Goal: Information Seeking & Learning: Learn about a topic

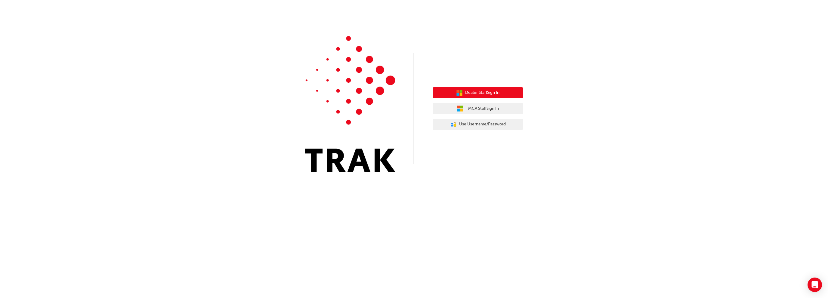
click at [501, 92] on button "Dealer Staff Sign In" at bounding box center [477, 92] width 90 height 11
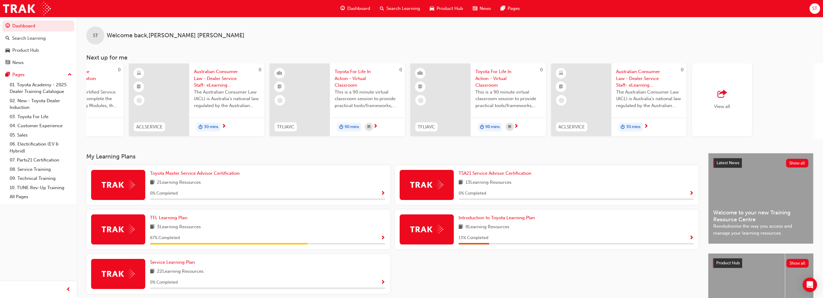
scroll to position [0, 107]
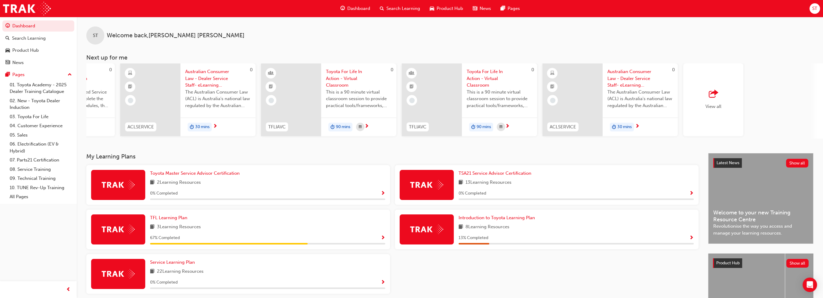
click at [413, 102] on div "View all" at bounding box center [713, 99] width 60 height 73
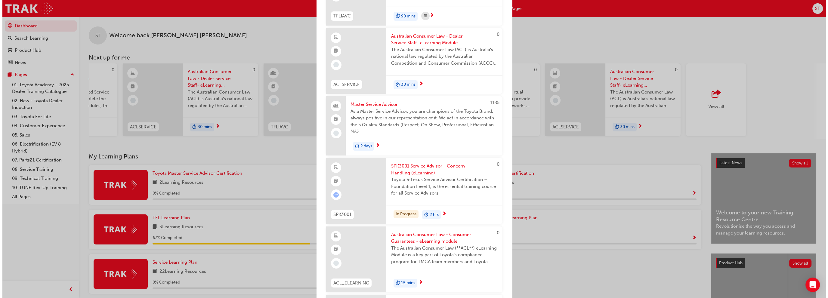
scroll to position [331, 0]
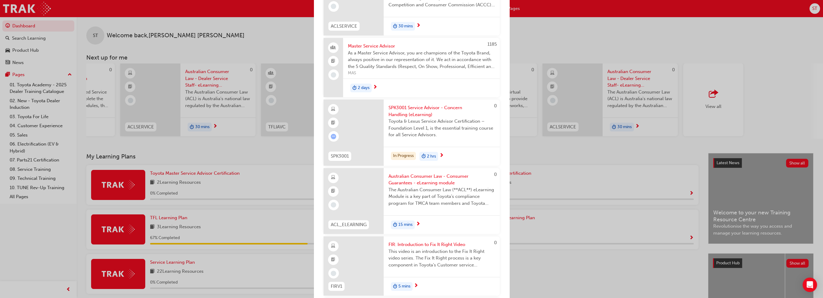
click at [413, 108] on span "SPK3001 Service Advisor - Concern Handling (eLearning)" at bounding box center [441, 111] width 106 height 14
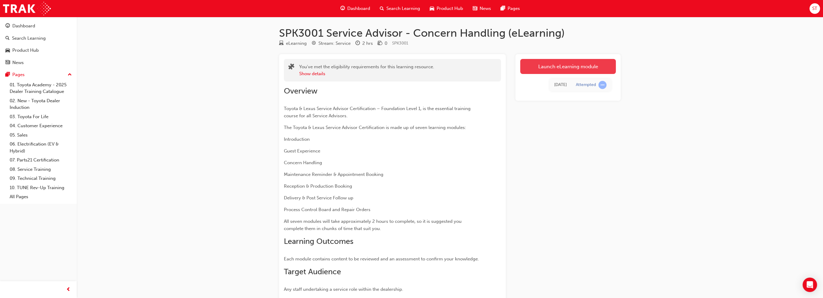
click at [413, 64] on link "Launch eLearning module" at bounding box center [568, 66] width 96 height 15
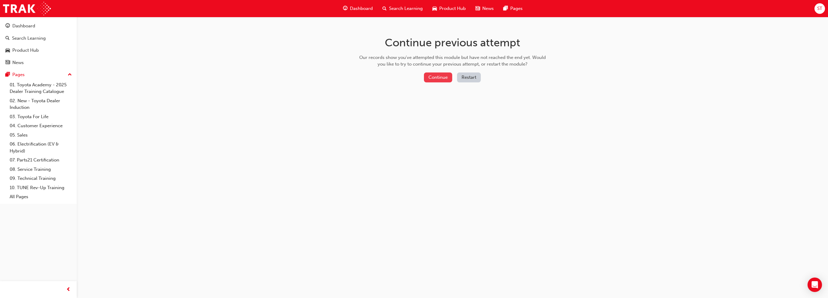
click at [413, 74] on button "Continue" at bounding box center [438, 77] width 28 height 10
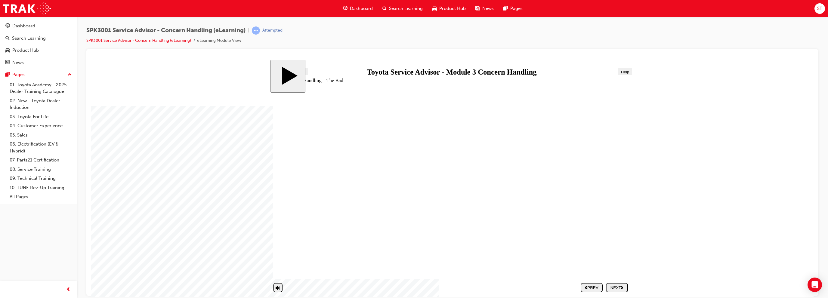
click at [413, 287] on div "NEXT" at bounding box center [616, 287] width 17 height 5
click at [413, 284] on button "NEXT" at bounding box center [617, 287] width 22 height 9
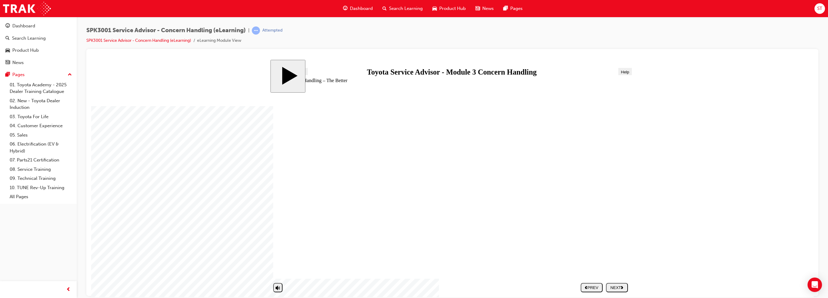
click at [413, 285] on div "NEXT" at bounding box center [616, 287] width 17 height 5
click at [413, 288] on div "NEXT" at bounding box center [616, 287] width 17 height 5
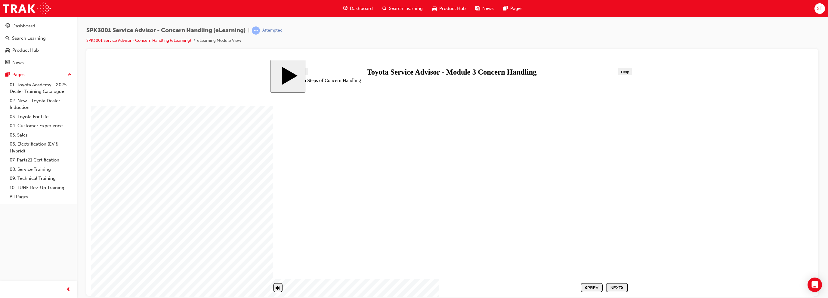
click at [413, 288] on div "NEXT" at bounding box center [616, 287] width 17 height 5
drag, startPoint x: 330, startPoint y: 221, endPoint x: 515, endPoint y: 142, distance: 201.7
drag, startPoint x: 339, startPoint y: 192, endPoint x: 525, endPoint y: 247, distance: 194.1
drag, startPoint x: 342, startPoint y: 191, endPoint x: 527, endPoint y: 246, distance: 193.1
drag, startPoint x: 373, startPoint y: 191, endPoint x: 562, endPoint y: 229, distance: 192.7
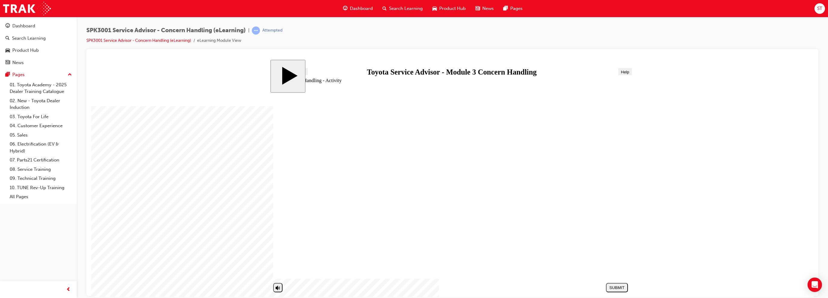
drag, startPoint x: 534, startPoint y: 230, endPoint x: 539, endPoint y: 249, distance: 19.8
drag, startPoint x: 391, startPoint y: 191, endPoint x: 579, endPoint y: 229, distance: 192.2
drag, startPoint x: 365, startPoint y: 209, endPoint x: 550, endPoint y: 160, distance: 190.6
drag, startPoint x: 366, startPoint y: 249, endPoint x: 548, endPoint y: 158, distance: 203.7
drag, startPoint x: 372, startPoint y: 205, endPoint x: 558, endPoint y: 177, distance: 188.3
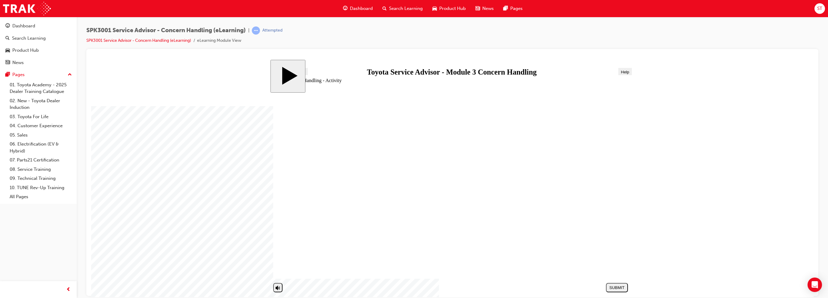
drag, startPoint x: 380, startPoint y: 233, endPoint x: 567, endPoint y: 193, distance: 191.3
drag, startPoint x: 400, startPoint y: 175, endPoint x: 589, endPoint y: 246, distance: 201.6
drag, startPoint x: 397, startPoint y: 263, endPoint x: 582, endPoint y: 211, distance: 191.7
click at [413, 287] on div "SUBMIT" at bounding box center [616, 287] width 17 height 5
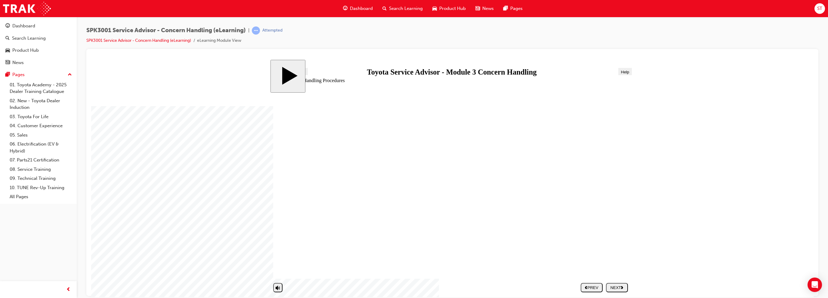
click at [413, 287] on div "NEXT" at bounding box center [616, 287] width 17 height 5
radio input "true"
click at [413, 286] on div "SUBMIT" at bounding box center [616, 287] width 17 height 5
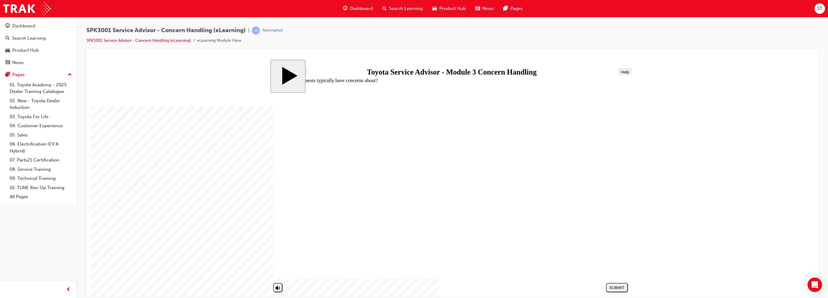
radio input "true"
click at [413, 287] on div "SUBMIT" at bounding box center [616, 287] width 17 height 5
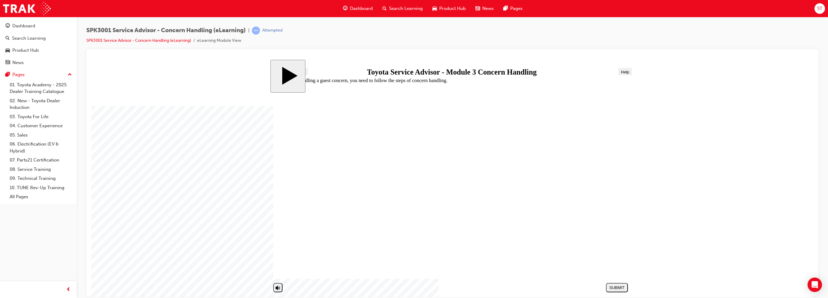
radio input "true"
click at [413, 289] on div "SUBMIT" at bounding box center [616, 287] width 17 height 5
click at [413, 193] on body "slide: End Concern Handling 01 START HERE Line 2 Line 2 Rectangle 1 Rectangle 2…" at bounding box center [452, 178] width 722 height 237
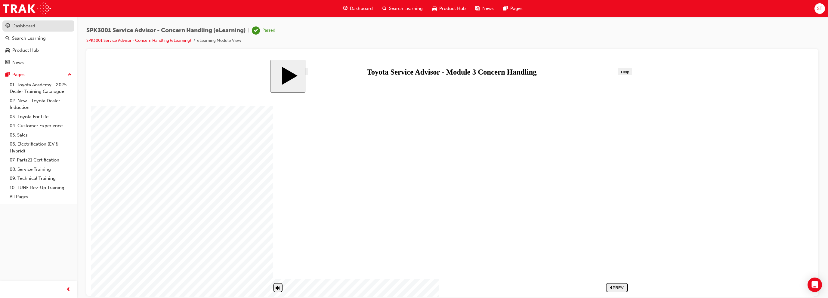
click at [38, 29] on div "Dashboard" at bounding box center [38, 26] width 66 height 8
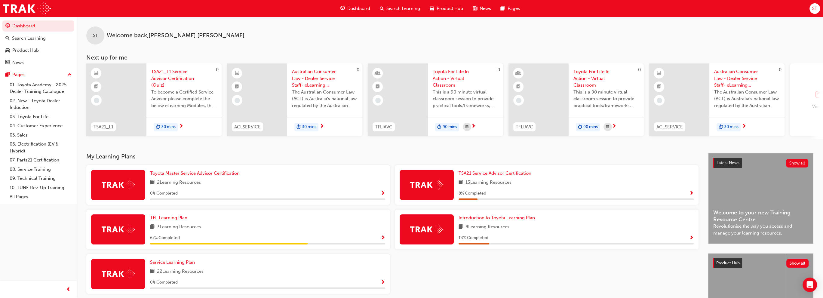
click at [413, 101] on div "View all" at bounding box center [820, 100] width 16 height 20
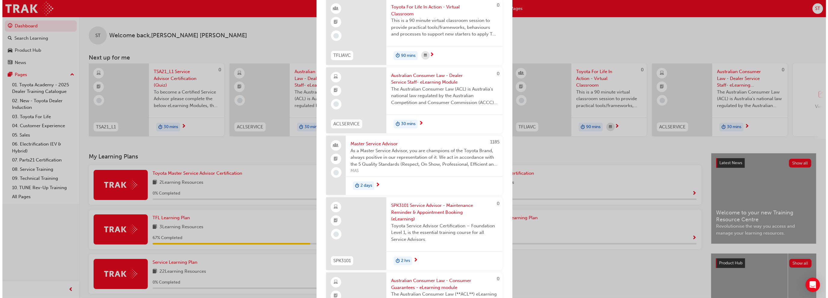
scroll to position [271, 0]
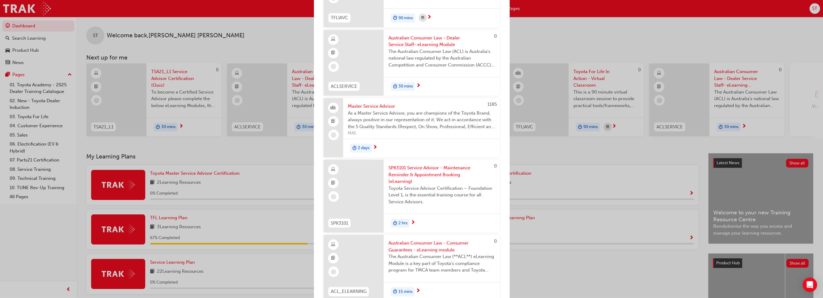
click at [413, 169] on span "SPK3101 Service Advisor - Maintenance Reminder & Appointment Booking (eLearning)" at bounding box center [441, 174] width 106 height 20
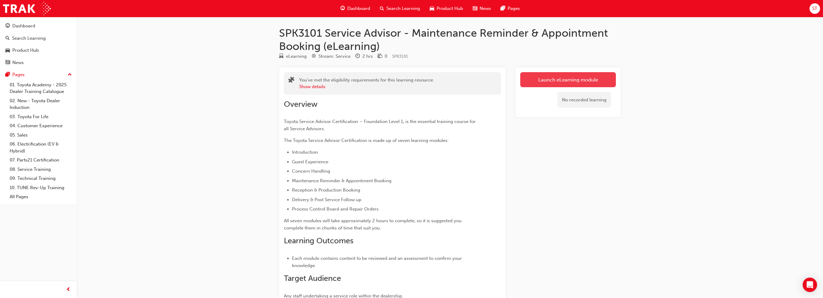
click at [413, 78] on link "Launch eLearning module" at bounding box center [568, 79] width 96 height 15
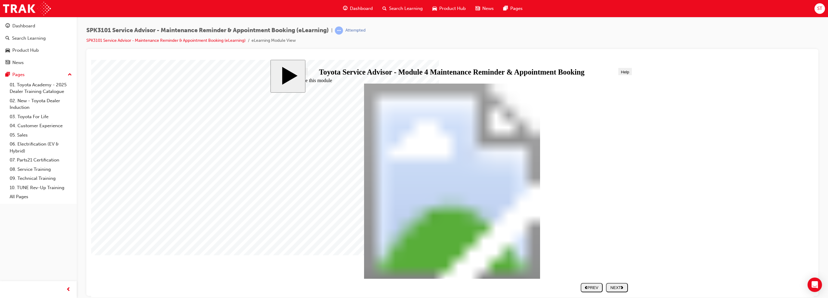
click at [413, 287] on icon "next" at bounding box center [622, 286] width 2 height 3
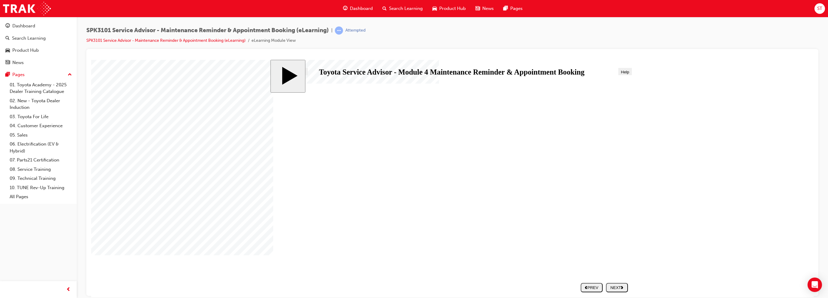
click at [413, 287] on polygon "next" at bounding box center [622, 287] width 2 height 3
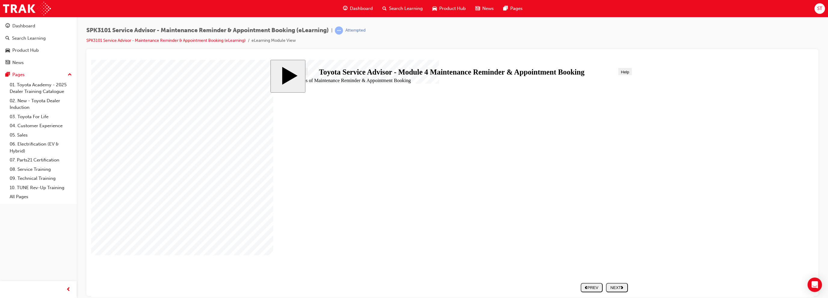
click at [413, 289] on div "PREV" at bounding box center [591, 287] width 17 height 5
click at [413, 288] on div "PREV" at bounding box center [591, 287] width 17 height 5
click at [413, 285] on div "NEXT" at bounding box center [616, 287] width 17 height 5
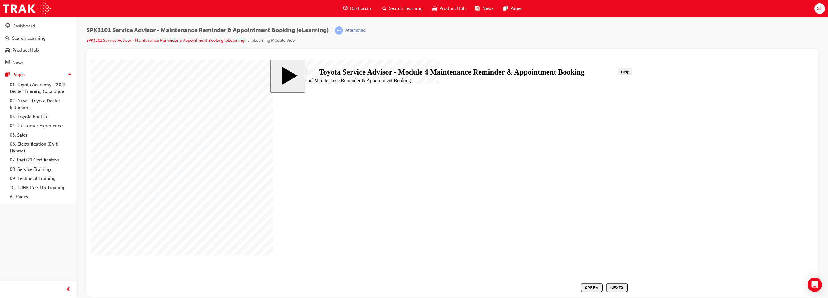
drag, startPoint x: 559, startPoint y: 173, endPoint x: 567, endPoint y: 175, distance: 7.7
click at [413, 285] on div "NEXT" at bounding box center [616, 287] width 17 height 5
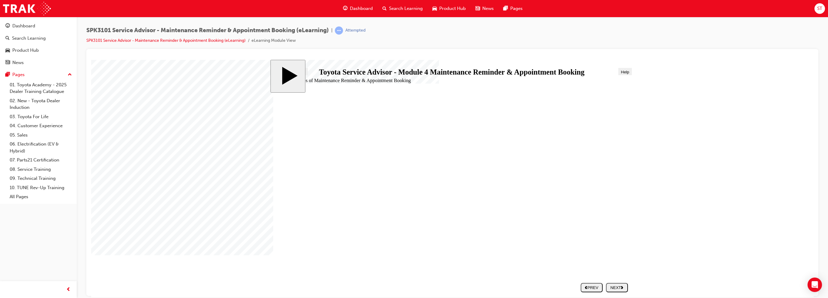
click at [413, 285] on div "NEXT" at bounding box center [616, 287] width 17 height 5
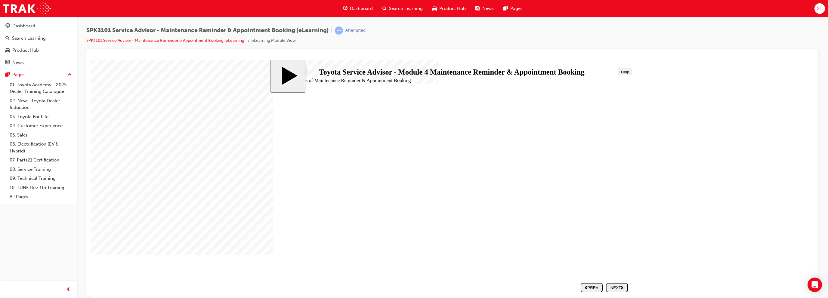
drag, startPoint x: 561, startPoint y: 228, endPoint x: 584, endPoint y: 235, distance: 23.9
click at [413, 288] on div "NEXT" at bounding box center [616, 287] width 17 height 5
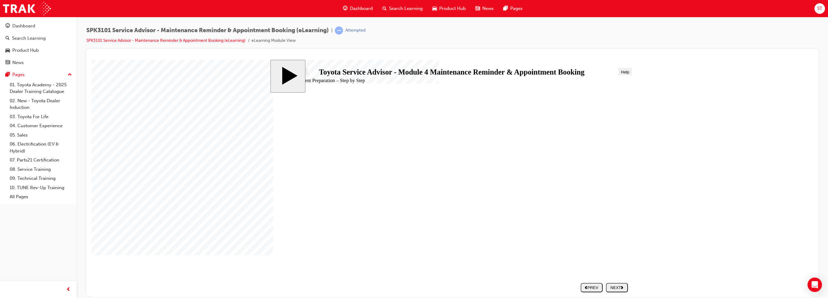
click at [413, 288] on div "NEXT" at bounding box center [616, 287] width 17 height 5
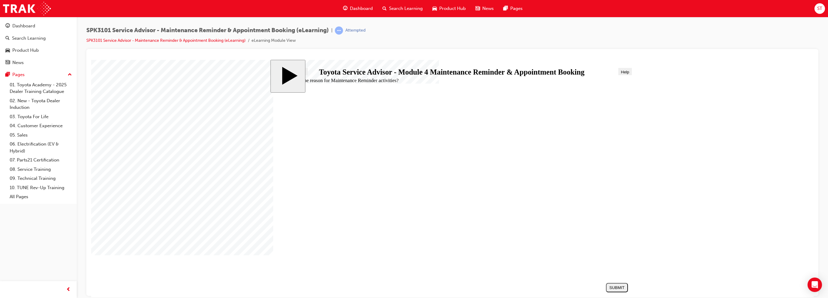
radio input "true"
click at [413, 290] on button "SUBMIT" at bounding box center [617, 287] width 22 height 9
radio input "true"
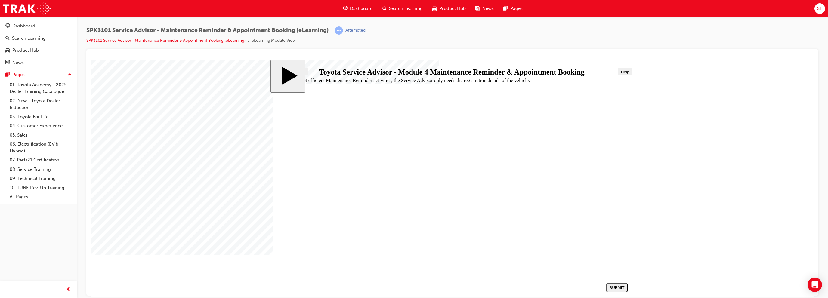
click at [413, 285] on button "SUBMIT" at bounding box center [617, 287] width 22 height 9
radio input "true"
click at [413, 288] on div "SUBMIT" at bounding box center [616, 287] width 17 height 5
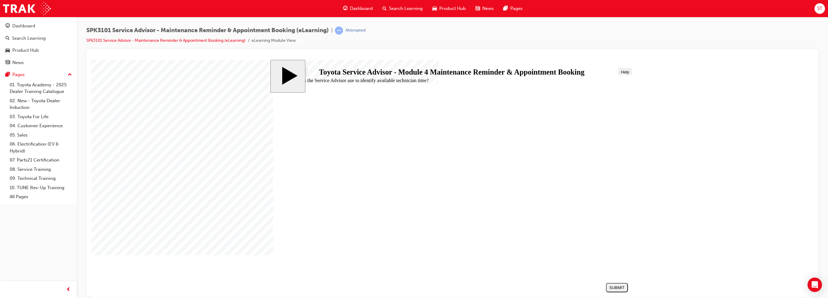
radio input "true"
click at [413, 289] on div "SUBMIT" at bounding box center [616, 287] width 17 height 5
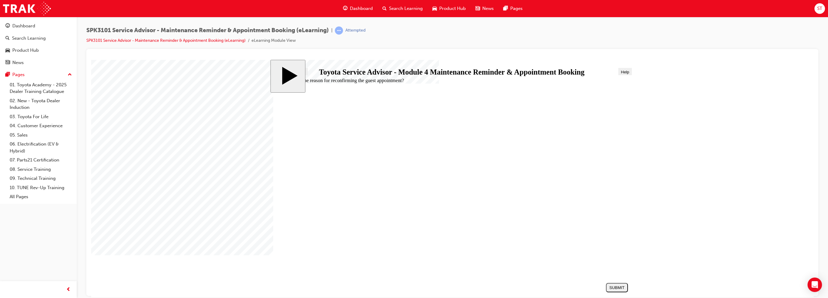
radio input "true"
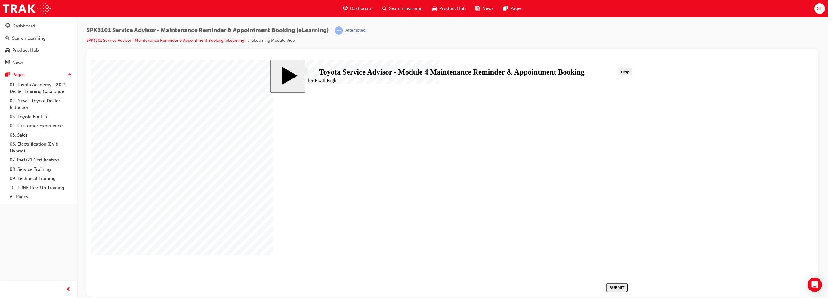
click at [413, 287] on div "SUBMIT" at bounding box center [616, 287] width 17 height 5
radio input "true"
click at [413, 290] on button "SUBMIT" at bounding box center [617, 287] width 22 height 9
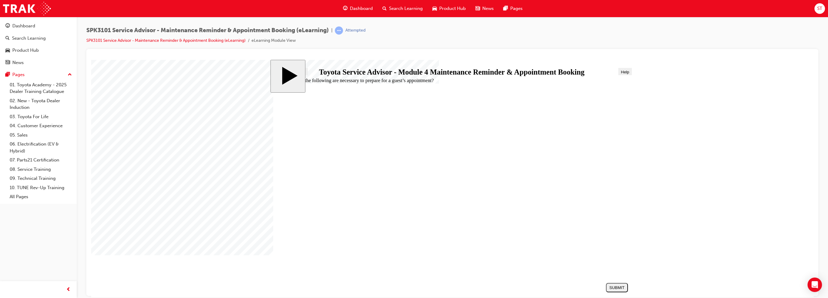
click at [413, 287] on div "PREV" at bounding box center [616, 287] width 17 height 5
click at [36, 26] on div "Dashboard" at bounding box center [38, 26] width 66 height 8
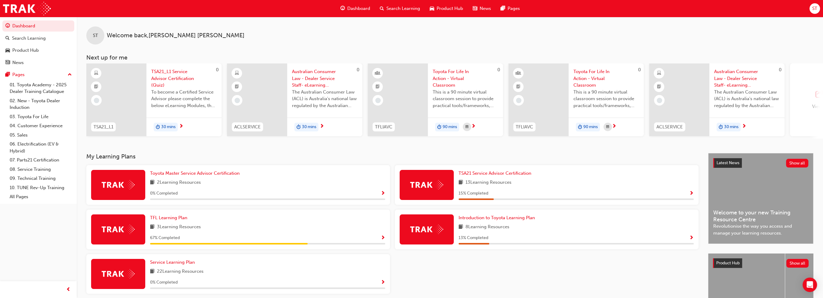
click at [413, 98] on span "outbound-icon" at bounding box center [819, 94] width 9 height 8
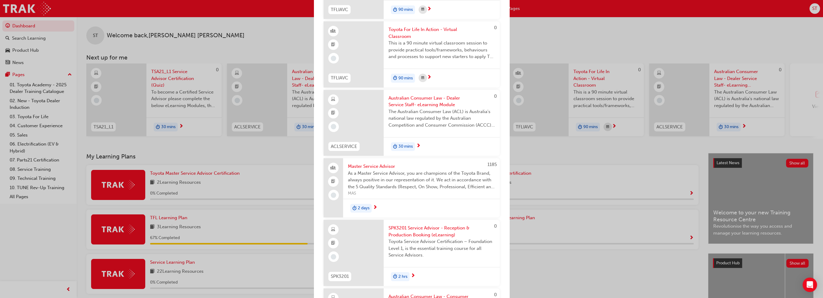
scroll to position [241, 0]
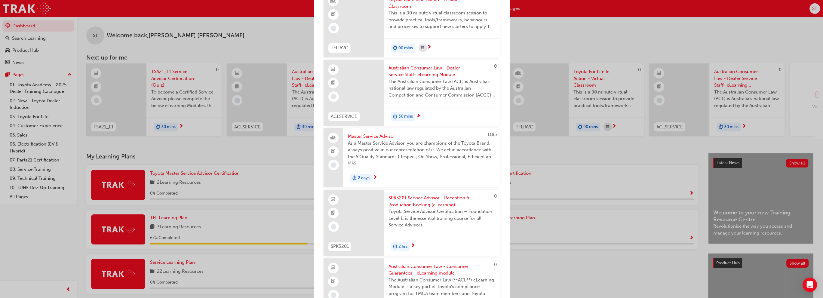
click at [413, 198] on span "SPK3201 Service Advisor - Reception & Production Booking (eLearning)" at bounding box center [441, 202] width 106 height 14
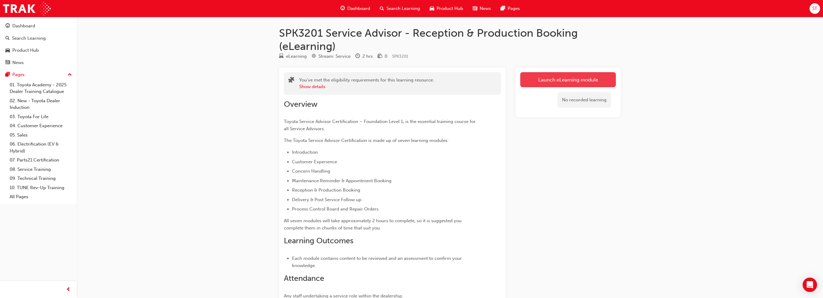
click at [413, 78] on link "Launch eLearning module" at bounding box center [568, 79] width 96 height 15
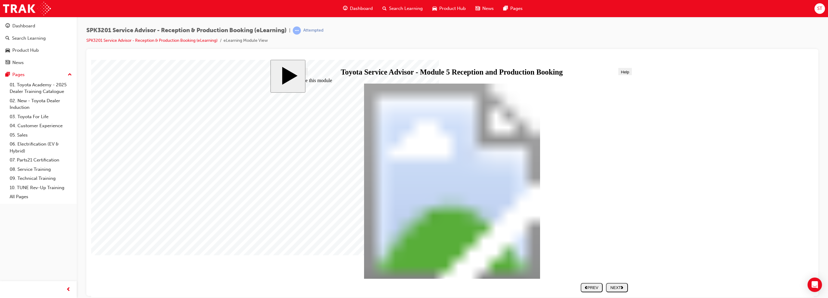
click at [413, 290] on button "NEXT" at bounding box center [617, 287] width 22 height 9
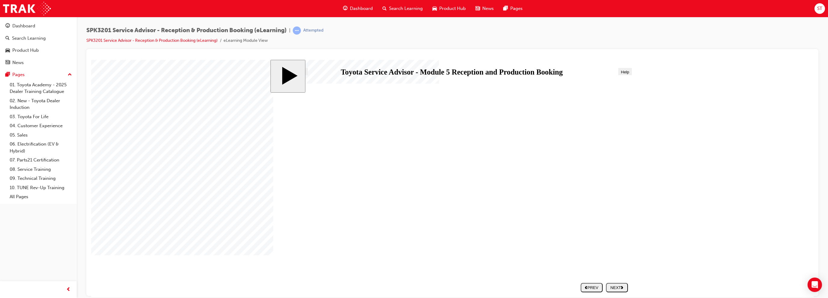
click at [413, 287] on div "NEXT" at bounding box center [616, 287] width 17 height 5
click at [413, 285] on div "NEXT" at bounding box center [616, 287] width 17 height 5
click at [413, 289] on div "NEXT" at bounding box center [616, 287] width 17 height 5
click at [413, 289] on icon "next" at bounding box center [622, 286] width 2 height 3
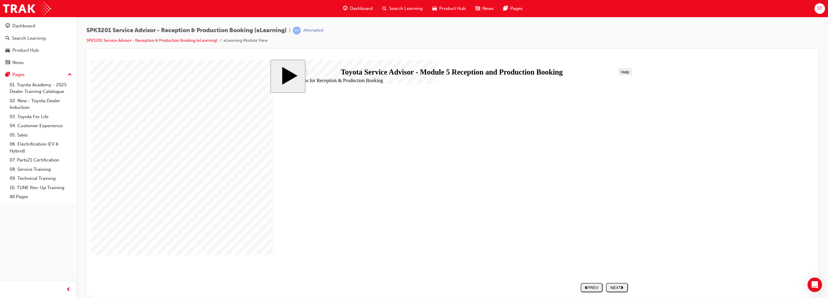
click at [413, 287] on div "NEXT" at bounding box center [616, 287] width 17 height 5
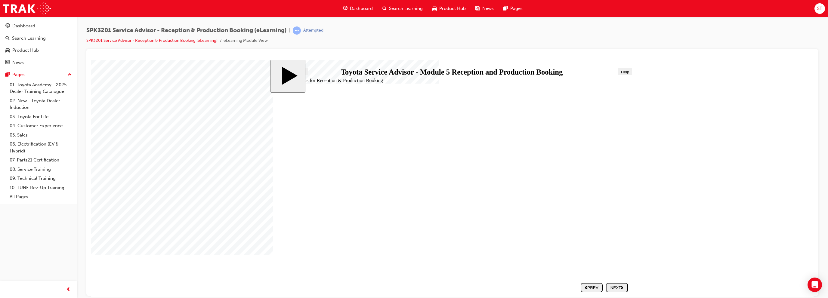
click at [413, 286] on div "NEXT" at bounding box center [616, 287] width 17 height 5
click at [413, 286] on icon "next" at bounding box center [622, 286] width 2 height 3
drag, startPoint x: 369, startPoint y: 234, endPoint x: 556, endPoint y: 164, distance: 199.5
drag, startPoint x: 390, startPoint y: 197, endPoint x: 574, endPoint y: 179, distance: 184.5
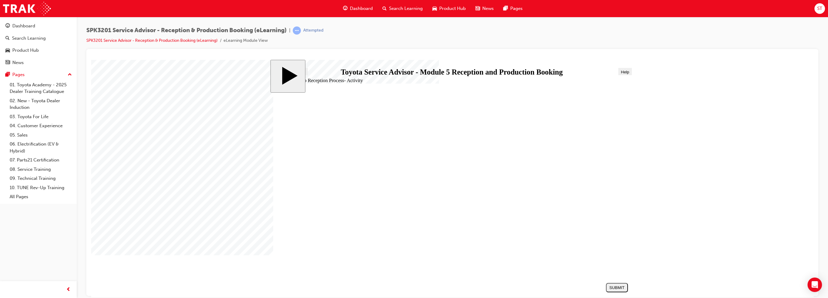
drag, startPoint x: 366, startPoint y: 163, endPoint x: 550, endPoint y: 200, distance: 188.0
drag, startPoint x: 395, startPoint y: 219, endPoint x: 577, endPoint y: 235, distance: 183.0
drag, startPoint x: 387, startPoint y: 216, endPoint x: 582, endPoint y: 217, distance: 195.2
drag, startPoint x: 404, startPoint y: 190, endPoint x: 563, endPoint y: 241, distance: 167.3
click at [413, 288] on div "SUBMIT" at bounding box center [616, 287] width 17 height 5
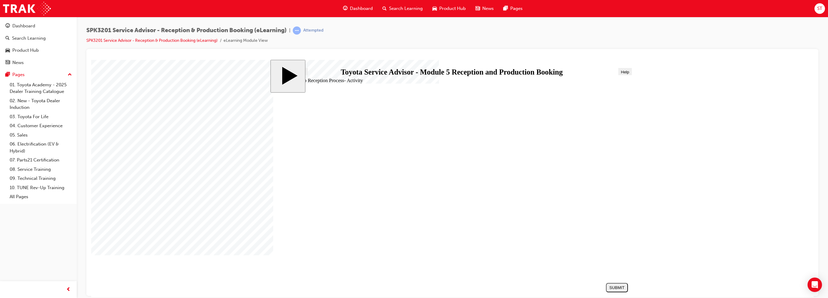
click at [413, 288] on div "NEXT" at bounding box center [616, 287] width 17 height 5
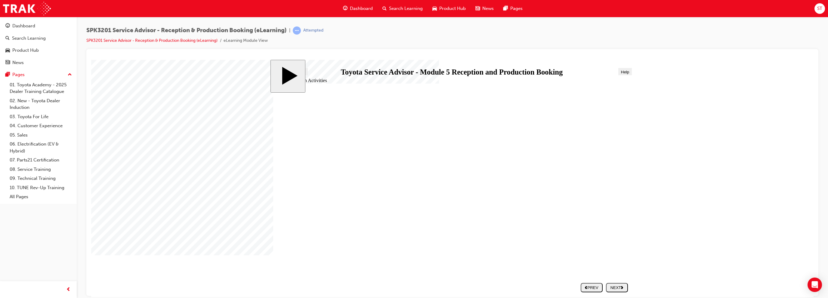
click at [413, 287] on div "NEXT" at bounding box center [616, 287] width 17 height 5
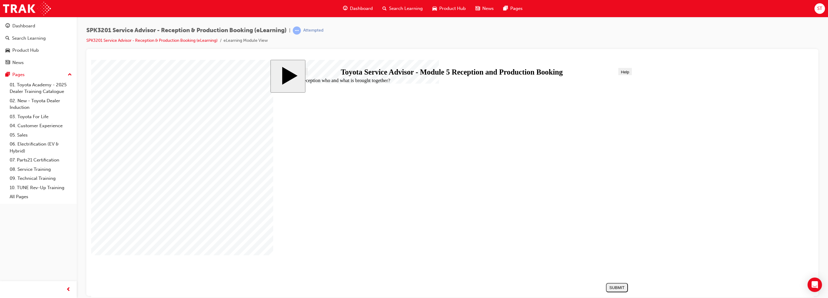
radio input "true"
click at [413, 289] on div "SUBMIT" at bounding box center [616, 287] width 17 height 5
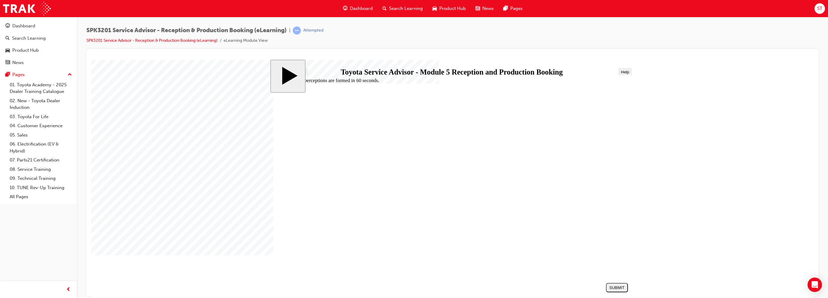
radio input "true"
click at [413, 289] on div "SUBMIT" at bounding box center [616, 287] width 17 height 5
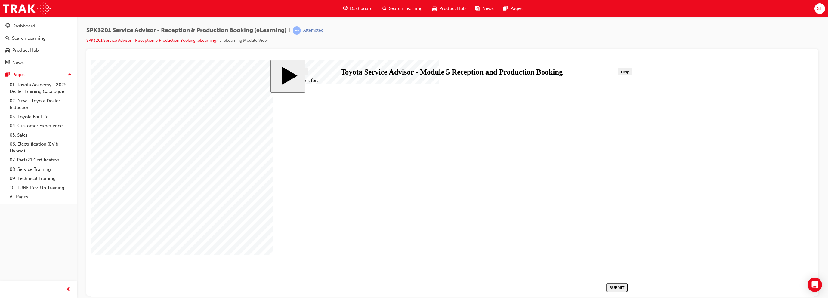
radio input "true"
click at [413, 288] on div "SUBMIT" at bounding box center [616, 287] width 17 height 5
radio input "true"
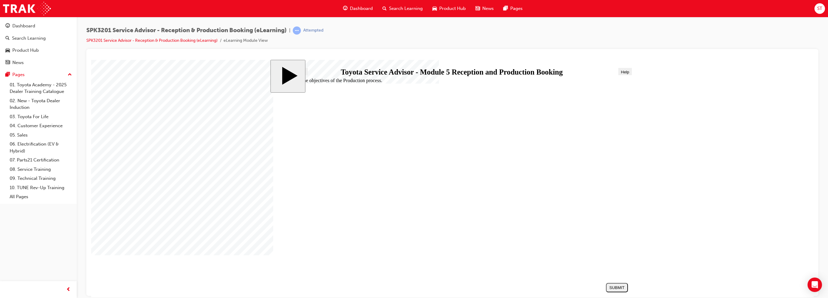
click at [413, 286] on div "SUBMIT" at bounding box center [616, 287] width 17 height 5
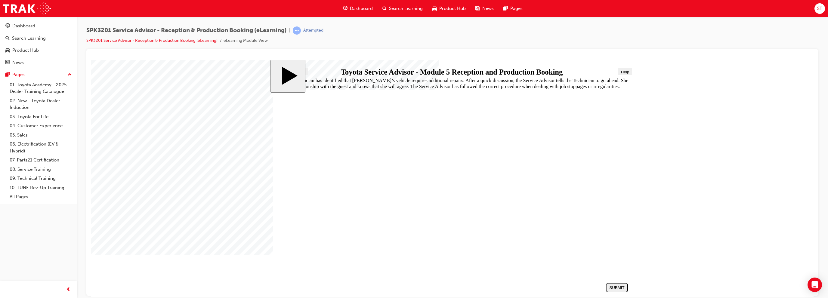
click at [185, 44] on li "SPK3201 Service Advisor - Reception & Production Booking (eLearning)" at bounding box center [154, 40] width 137 height 7
click at [186, 41] on link "SPK3201 Service Advisor - Reception & Production Booking (eLearning)" at bounding box center [151, 40] width 131 height 5
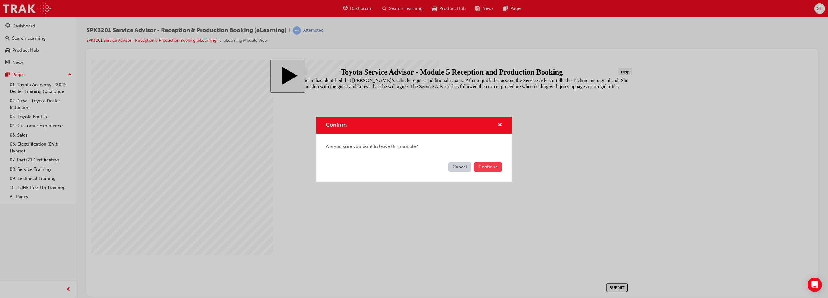
click at [413, 168] on button "Continue" at bounding box center [488, 167] width 28 height 10
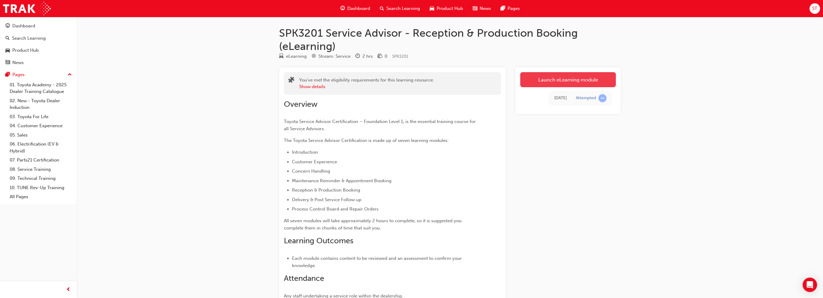
click at [413, 80] on link "Launch eLearning module" at bounding box center [568, 79] width 96 height 15
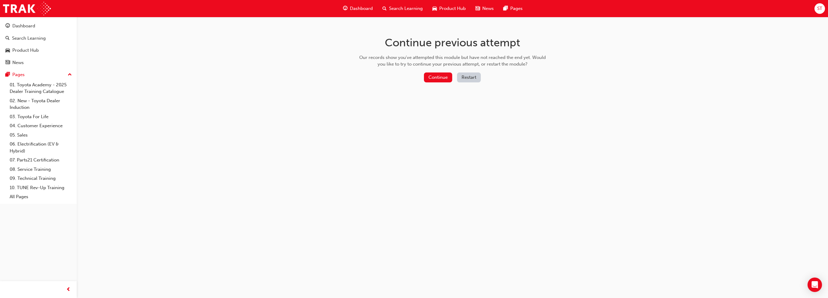
click at [413, 78] on button "Restart" at bounding box center [469, 77] width 24 height 10
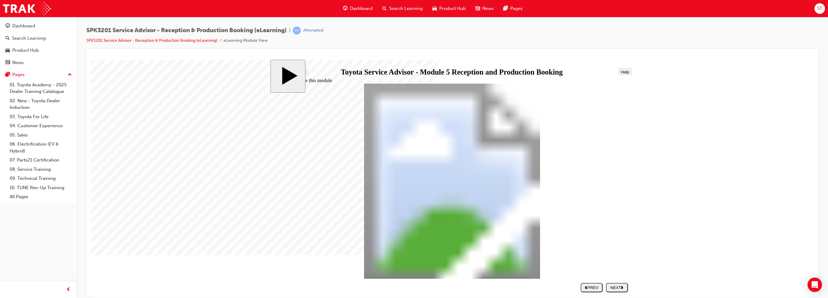
click at [413, 288] on polygon "next" at bounding box center [622, 287] width 2 height 3
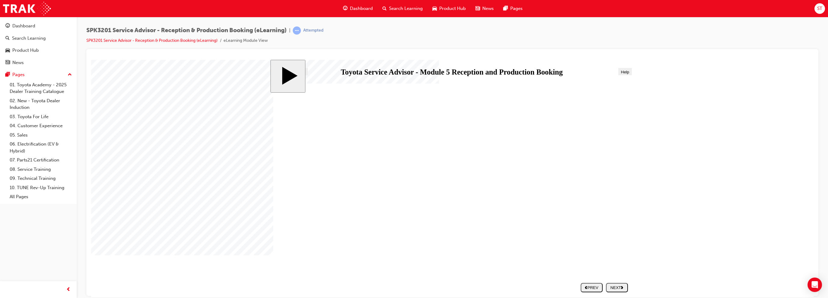
click at [413, 288] on polygon "next" at bounding box center [622, 287] width 2 height 3
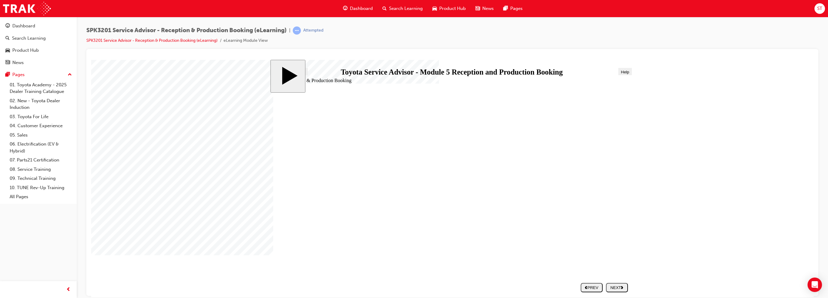
click at [413, 288] on polygon "next" at bounding box center [622, 287] width 2 height 3
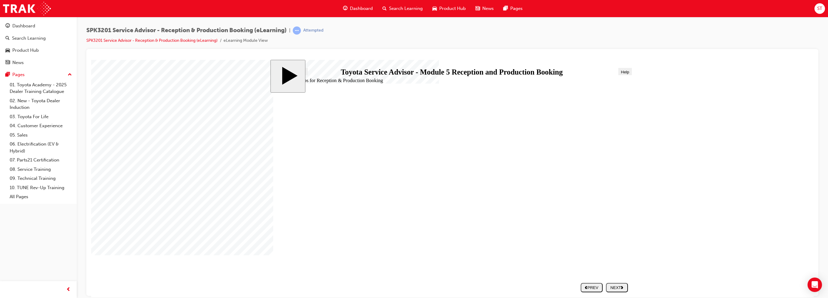
click at [413, 288] on polygon "next" at bounding box center [622, 287] width 2 height 3
drag, startPoint x: 378, startPoint y: 234, endPoint x: 557, endPoint y: 161, distance: 193.4
drag, startPoint x: 385, startPoint y: 200, endPoint x: 573, endPoint y: 183, distance: 188.7
drag, startPoint x: 399, startPoint y: 214, endPoint x: 583, endPoint y: 198, distance: 184.2
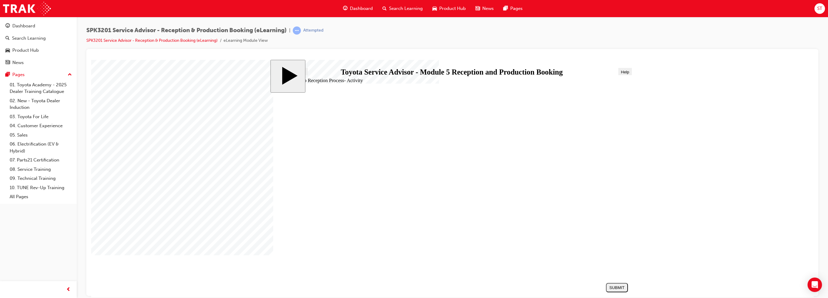
drag, startPoint x: 389, startPoint y: 162, endPoint x: 572, endPoint y: 198, distance: 185.8
drag, startPoint x: 568, startPoint y: 215, endPoint x: 595, endPoint y: 214, distance: 26.8
drag, startPoint x: 428, startPoint y: 189, endPoint x: 570, endPoint y: 230, distance: 147.7
drag, startPoint x: 618, startPoint y: 285, endPoint x: 640, endPoint y: 288, distance: 22.7
click at [413, 286] on div "SUBMIT" at bounding box center [616, 287] width 17 height 5
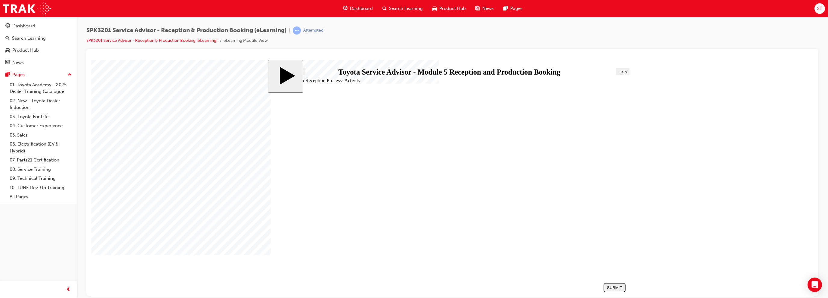
click at [413, 287] on div "NEXT" at bounding box center [616, 287] width 17 height 5
click at [413, 287] on section "SUBMIT NEXT PREV" at bounding box center [450, 287] width 361 height 14
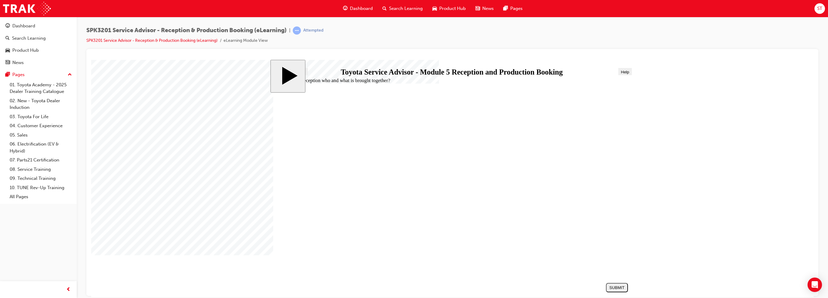
radio input "true"
click at [413, 285] on div "SUBMIT" at bounding box center [616, 287] width 17 height 5
drag, startPoint x: 403, startPoint y: 249, endPoint x: 416, endPoint y: 251, distance: 13.2
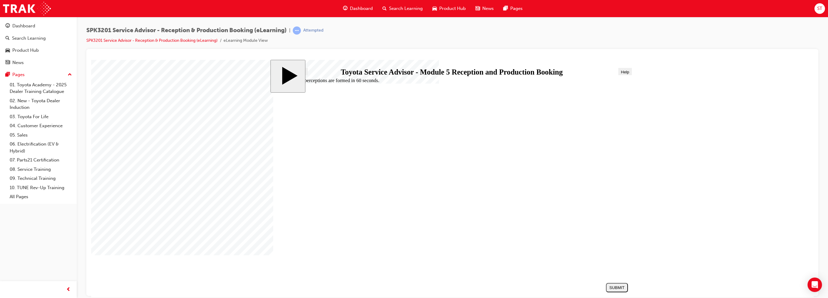
radio input "true"
click at [413, 287] on div "SUBMIT" at bounding box center [616, 287] width 17 height 5
drag, startPoint x: 405, startPoint y: 254, endPoint x: 440, endPoint y: 260, distance: 35.6
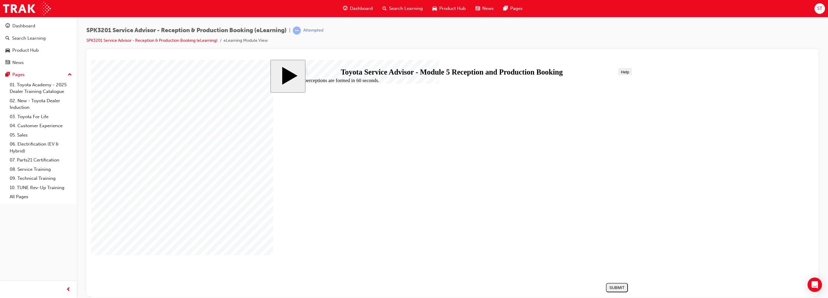
radio input "true"
click at [413, 285] on div "SUBMIT" at bounding box center [616, 287] width 17 height 5
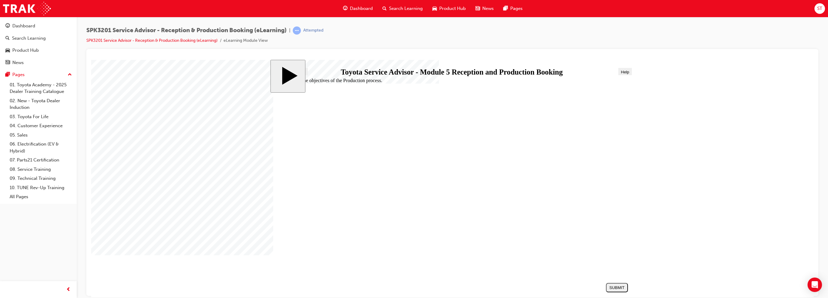
drag, startPoint x: 324, startPoint y: 201, endPoint x: 395, endPoint y: 218, distance: 73.5
radio input "true"
click at [413, 288] on div "SUBMIT" at bounding box center [616, 287] width 17 height 5
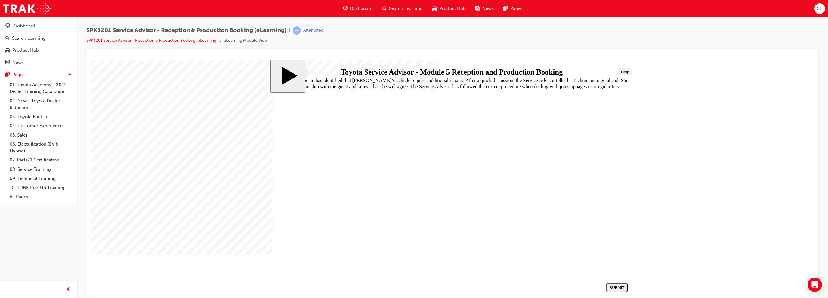
radio input "true"
click at [413, 287] on div "SUBMIT" at bounding box center [616, 287] width 17 height 5
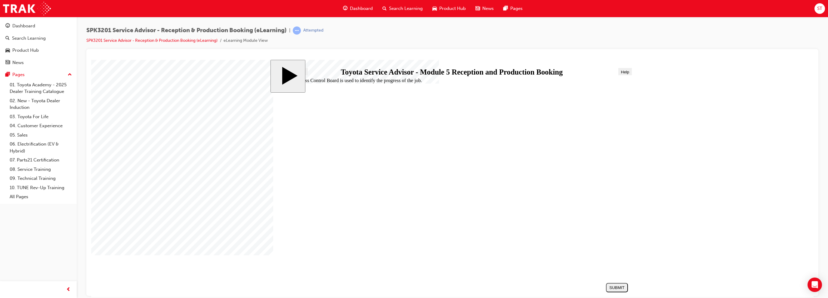
radio input "true"
click at [413, 287] on div "SUBMIT" at bounding box center [616, 287] width 17 height 5
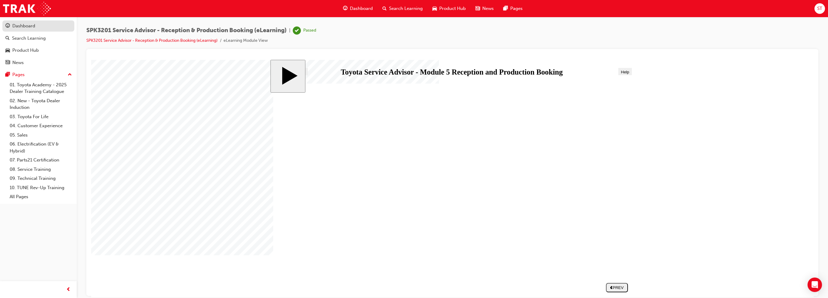
click at [32, 27] on div "Dashboard" at bounding box center [23, 26] width 23 height 7
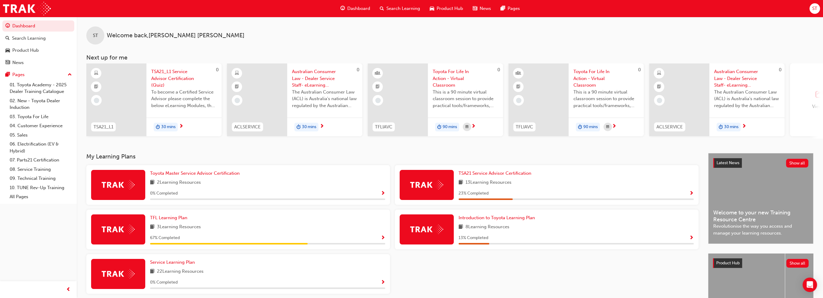
click at [235, 224] on div "TFL Learning Plan 3 Learning Resources 67 % Completed" at bounding box center [267, 229] width 235 height 30
click at [383, 239] on span "Show Progress" at bounding box center [383, 237] width 5 height 5
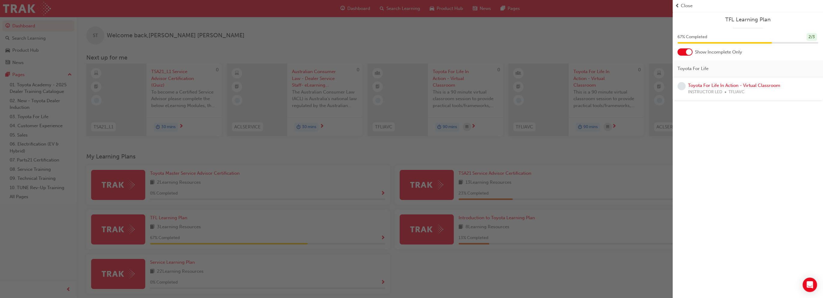
click at [413, 164] on div "button" at bounding box center [336, 149] width 673 height 298
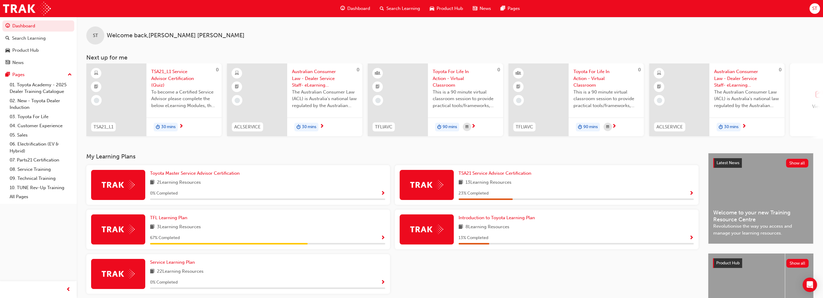
click at [413, 183] on div "13 Learning Resources" at bounding box center [576, 183] width 235 height 8
click at [413, 195] on span "Show Progress" at bounding box center [691, 193] width 5 height 5
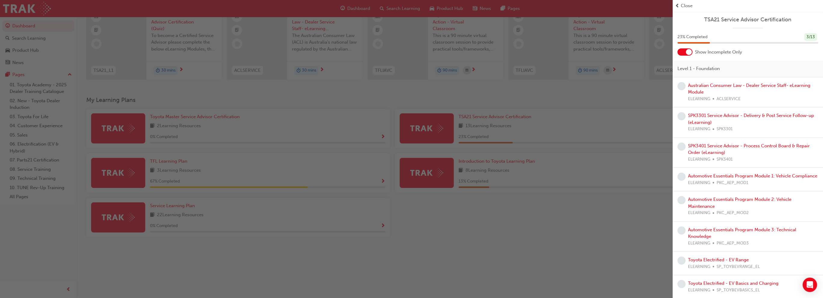
click at [413, 226] on div "button" at bounding box center [336, 149] width 673 height 298
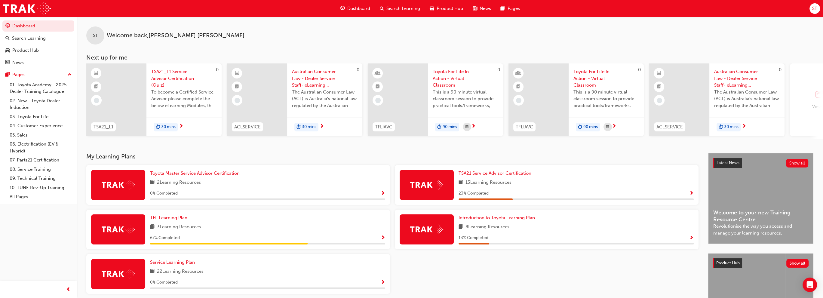
click at [413, 98] on span "outbound-icon" at bounding box center [819, 94] width 9 height 8
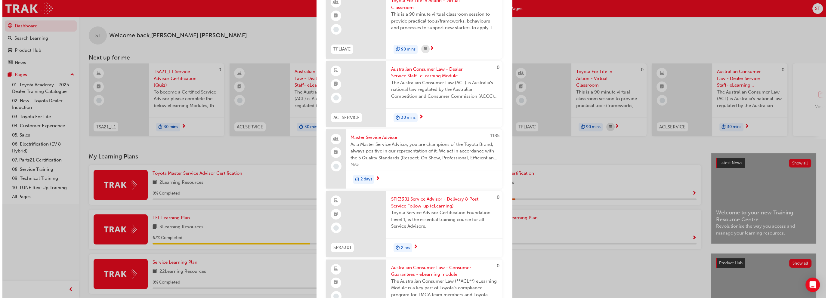
scroll to position [241, 0]
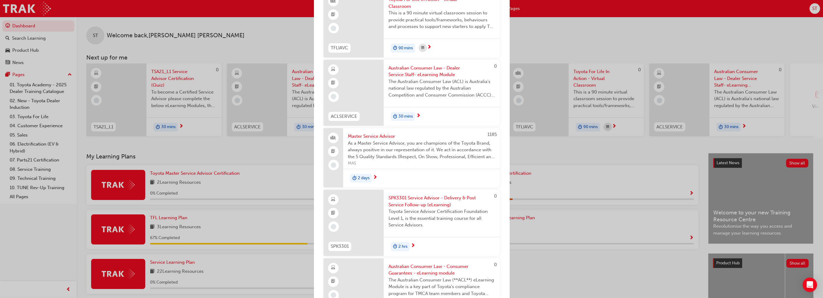
click at [413, 196] on span "SPK3301 Service Advisor - Delivery & Post Service Follow-up (eLearning)" at bounding box center [441, 202] width 106 height 14
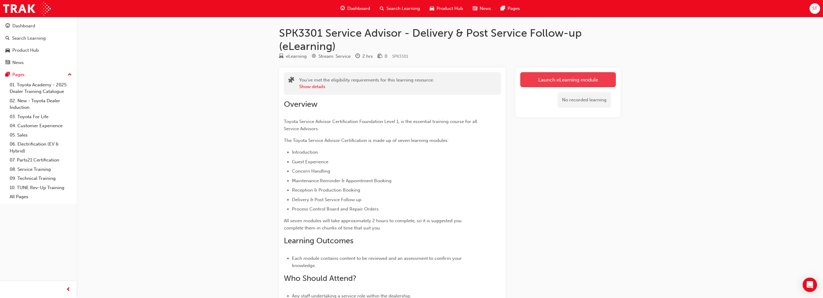
click at [413, 79] on link "Launch eLearning module" at bounding box center [568, 79] width 96 height 15
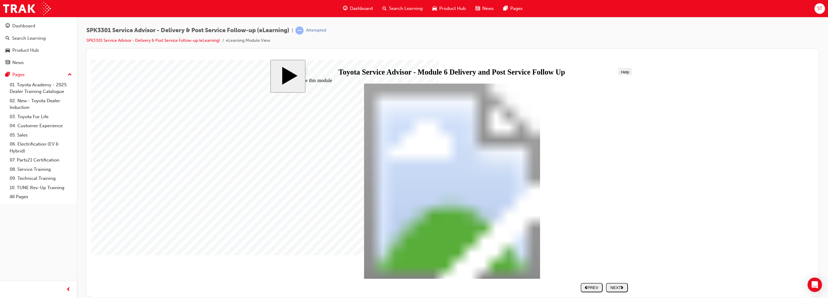
click at [413, 291] on button "NEXT" at bounding box center [617, 287] width 22 height 9
